Goal: Task Accomplishment & Management: Complete application form

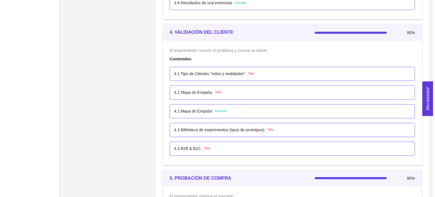
scroll to position [934, 0]
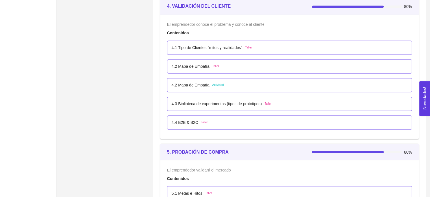
click at [234, 83] on div "4.2 Mapa de Empatía Actividad" at bounding box center [290, 85] width 236 height 6
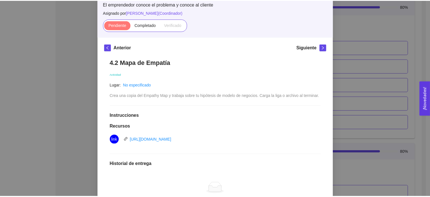
scroll to position [0, 0]
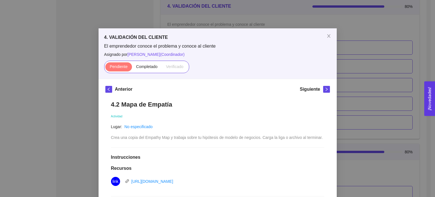
click at [358, 74] on div "4. VALIDACIÓN DEL CLIENTE El emprendedor conoce el problema y conoce al cliente…" at bounding box center [217, 98] width 435 height 197
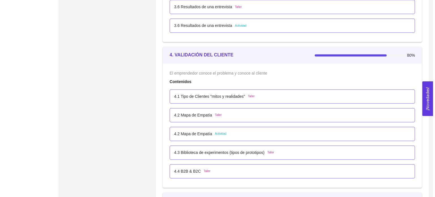
scroll to position [905, 0]
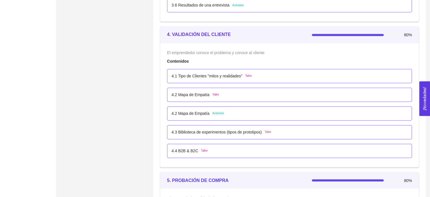
click at [243, 131] on p "4.3 Biblioteca de experimentos (tipos de prototipos)" at bounding box center [217, 132] width 90 height 6
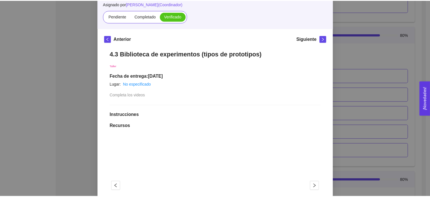
scroll to position [15, 0]
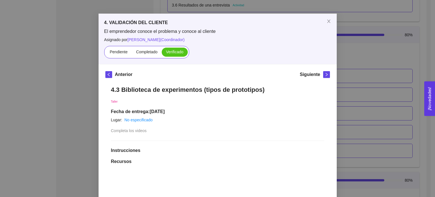
click at [374, 104] on div "4. VALIDACIÓN DEL CLIENTE El emprendedor conoce el problema y conoce al cliente…" at bounding box center [217, 98] width 435 height 197
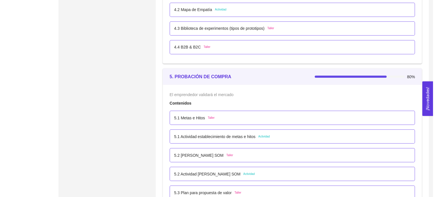
scroll to position [1019, 0]
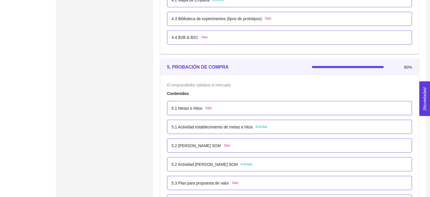
click at [285, 124] on div "5.1 Actividad establecimiento de metas e hitos Actividad" at bounding box center [290, 126] width 236 height 6
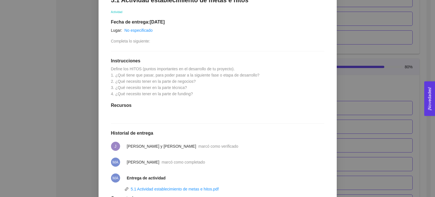
scroll to position [141, 0]
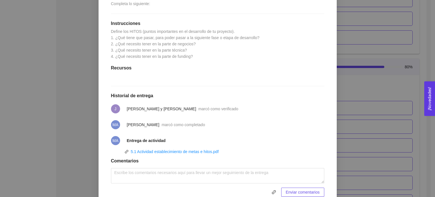
click at [391, 124] on div "5. PROBACIÓN DE COMPRA El emprendedor validará el mercado Asignado por [PERSON_…" at bounding box center [217, 98] width 435 height 197
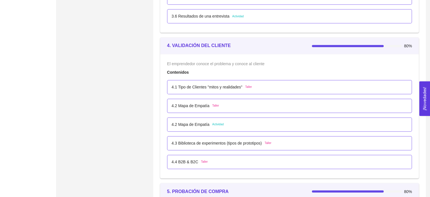
scroll to position [905, 0]
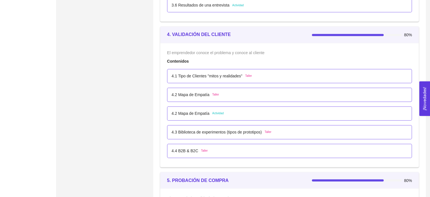
click at [302, 109] on div "4.2 Mapa de Empatía Actividad" at bounding box center [289, 113] width 245 height 14
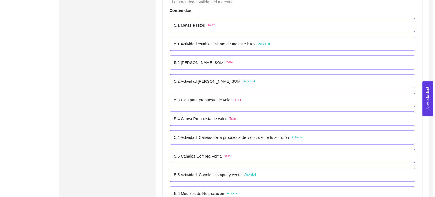
scroll to position [1103, 0]
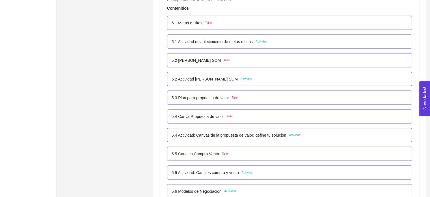
click at [314, 132] on div "5.4 Actividad: Canvas de la propuesta de valor: define tu solución Actividad" at bounding box center [290, 135] width 236 height 6
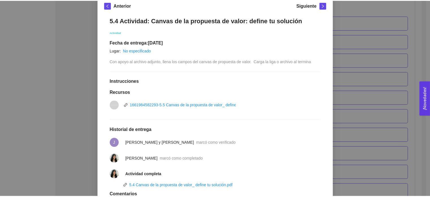
scroll to position [113, 0]
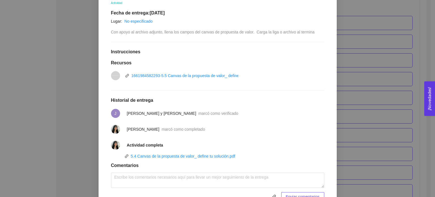
click at [355, 99] on div "5. PROBACIÓN DE COMPRA El emprendedor validará el mercado Asignado por [PERSON_…" at bounding box center [217, 98] width 435 height 197
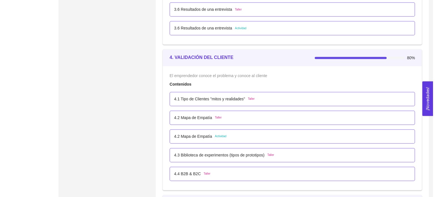
scroll to position [877, 0]
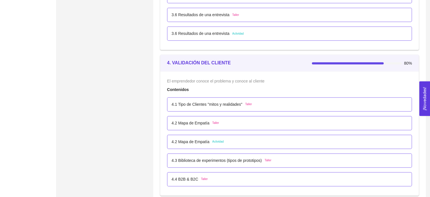
click at [251, 141] on div "4.2 Mapa de Empatía Actividad" at bounding box center [290, 141] width 236 height 6
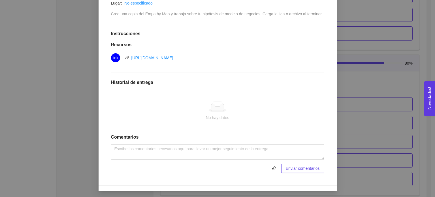
scroll to position [124, 0]
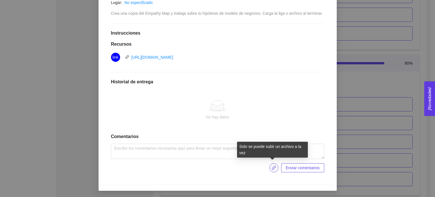
click at [274, 167] on icon "link" at bounding box center [273, 167] width 5 height 5
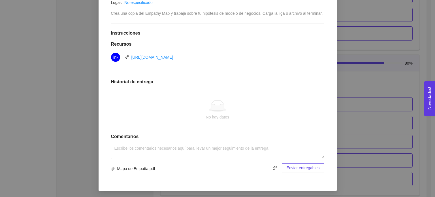
click at [366, 70] on div "4. VALIDACIÓN DEL CLIENTE El emprendedor conoce el problema y conoce al cliente…" at bounding box center [217, 98] width 435 height 197
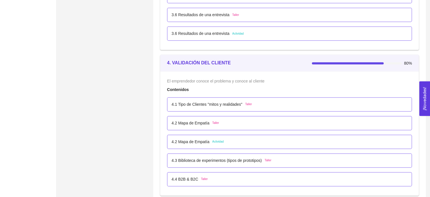
click at [234, 137] on div "4.2 Mapa de Empatía Actividad" at bounding box center [289, 141] width 245 height 14
click at [196, 142] on p "4.2 Mapa de Empatía" at bounding box center [191, 141] width 38 height 6
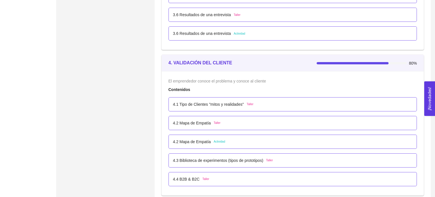
scroll to position [0, 0]
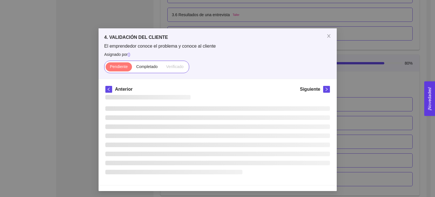
click at [196, 142] on li at bounding box center [217, 144] width 224 height 5
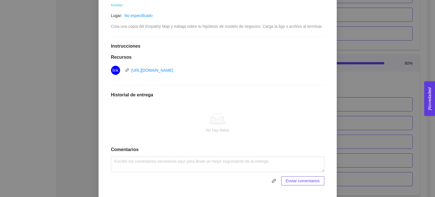
scroll to position [124, 0]
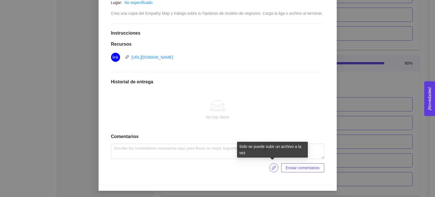
click at [273, 169] on icon "link" at bounding box center [273, 167] width 5 height 5
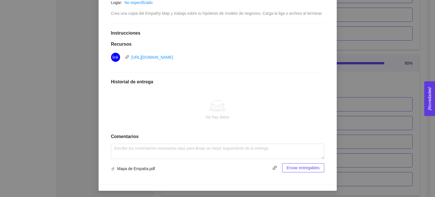
click at [307, 168] on span "Enviar entregables" at bounding box center [302, 167] width 33 height 6
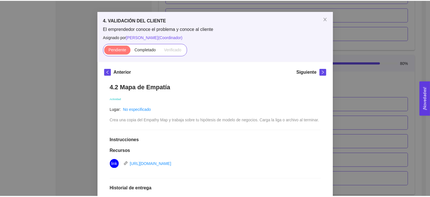
scroll to position [13, 0]
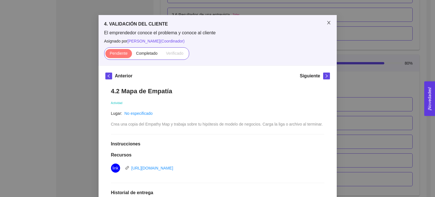
click at [326, 23] on icon "close" at bounding box center [328, 22] width 5 height 5
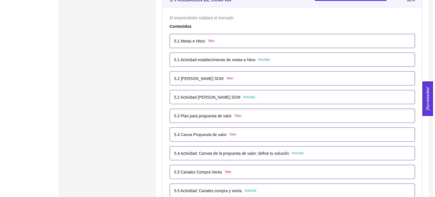
scroll to position [1085, 0]
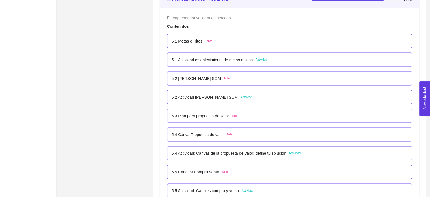
click at [230, 57] on p "5.1 Actividad establecimiento de metas e hitos" at bounding box center [212, 60] width 81 height 6
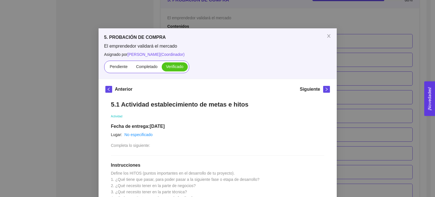
scroll to position [0, 0]
click at [323, 33] on span "Close" at bounding box center [329, 36] width 16 height 16
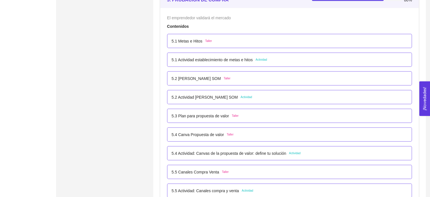
click at [208, 57] on p "5.1 Actividad establecimiento de metas e hitos" at bounding box center [212, 60] width 81 height 6
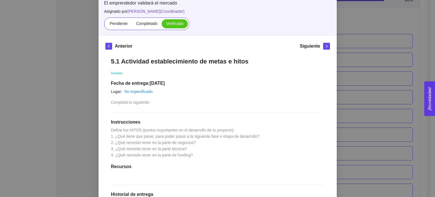
scroll to position [24, 0]
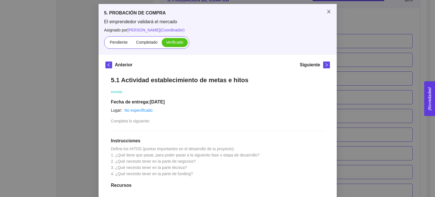
click at [327, 14] on icon "close" at bounding box center [328, 11] width 5 height 5
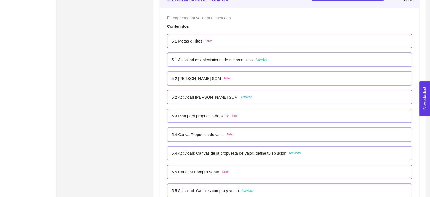
click at [225, 151] on p "5.4 Actividad: Canvas de la propuesta de valor: define tu solución" at bounding box center [229, 153] width 115 height 6
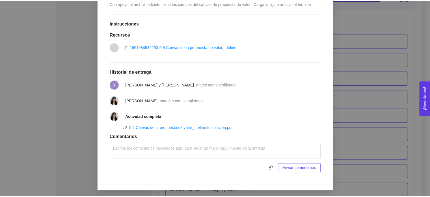
scroll to position [0, 0]
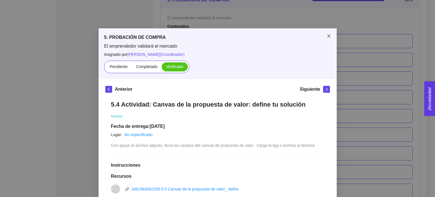
click at [327, 35] on icon "close" at bounding box center [328, 35] width 3 height 3
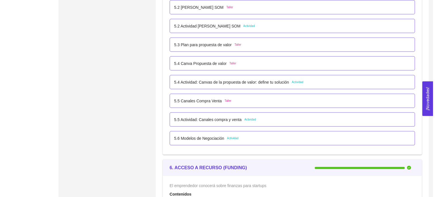
scroll to position [1170, 0]
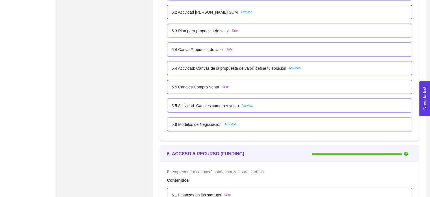
click at [201, 122] on p "5.6 Modelos de Negociación" at bounding box center [197, 124] width 50 height 6
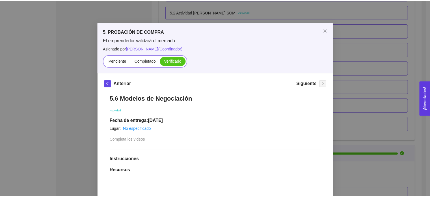
scroll to position [0, 0]
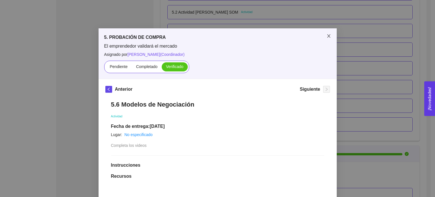
click at [326, 33] on span "Close" at bounding box center [329, 36] width 16 height 16
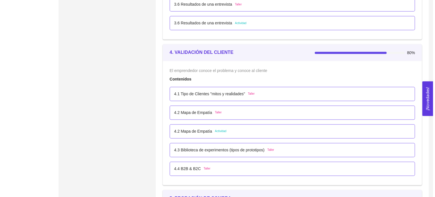
scroll to position [887, 0]
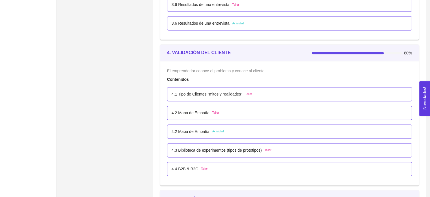
click at [202, 131] on p "4.2 Mapa de Empatía" at bounding box center [191, 131] width 38 height 6
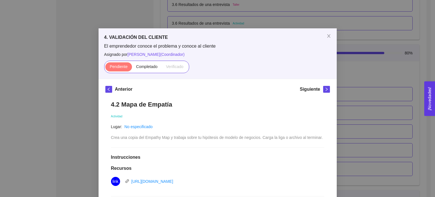
scroll to position [124, 0]
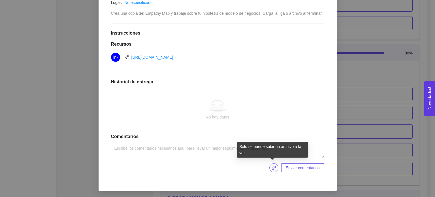
click at [272, 167] on icon "link" at bounding box center [273, 167] width 5 height 5
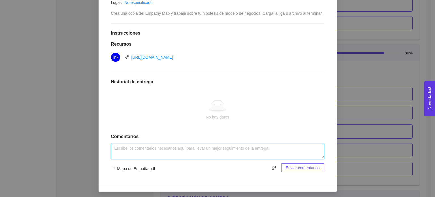
click at [156, 149] on textarea at bounding box center [217, 150] width 213 height 15
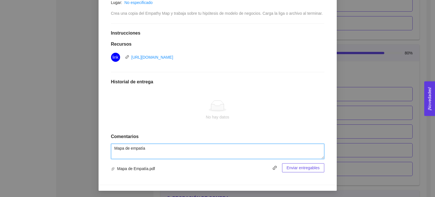
type textarea "Mapa de empatía"
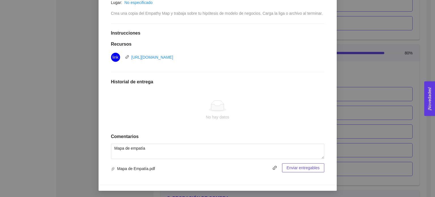
click at [303, 170] on span "Enviar entregables" at bounding box center [302, 167] width 33 height 6
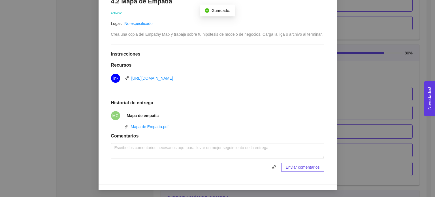
scroll to position [102, 0]
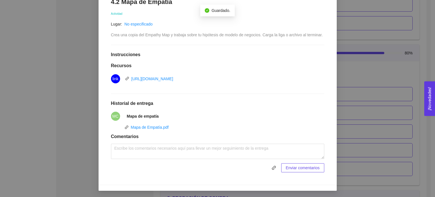
click at [161, 116] on li "MC Mapa de empatía" at bounding box center [217, 116] width 213 height 16
click at [146, 116] on strong "Mapa de empatía" at bounding box center [143, 116] width 32 height 5
click at [113, 119] on span "MC" at bounding box center [115, 115] width 6 height 9
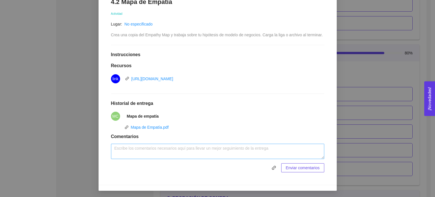
scroll to position [0, 0]
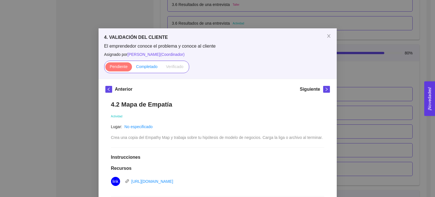
click at [149, 65] on span "Completado" at bounding box center [147, 66] width 22 height 5
click at [132, 68] on input "Completado" at bounding box center [132, 68] width 0 height 0
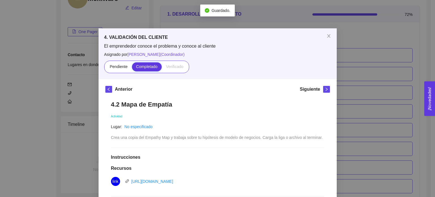
scroll to position [887, 0]
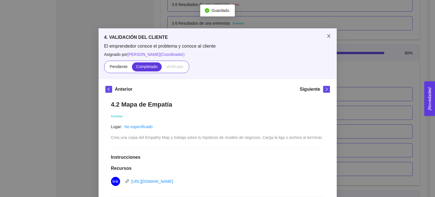
click at [326, 37] on icon "close" at bounding box center [328, 36] width 5 height 5
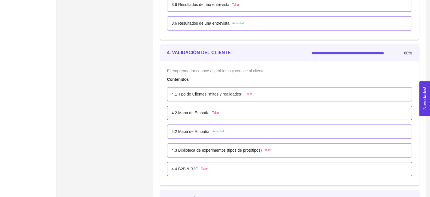
click at [190, 128] on p "4.2 Mapa de Empatía" at bounding box center [191, 131] width 38 height 6
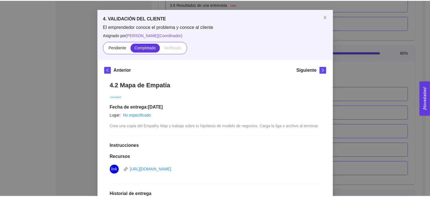
scroll to position [0, 0]
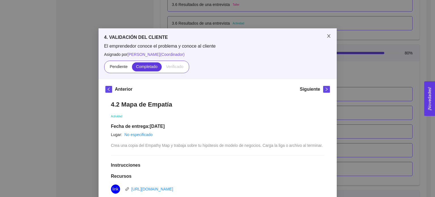
click at [328, 37] on icon "close" at bounding box center [328, 36] width 5 height 5
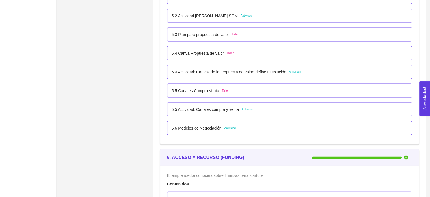
scroll to position [1170, 0]
